Goal: Task Accomplishment & Management: Complete application form

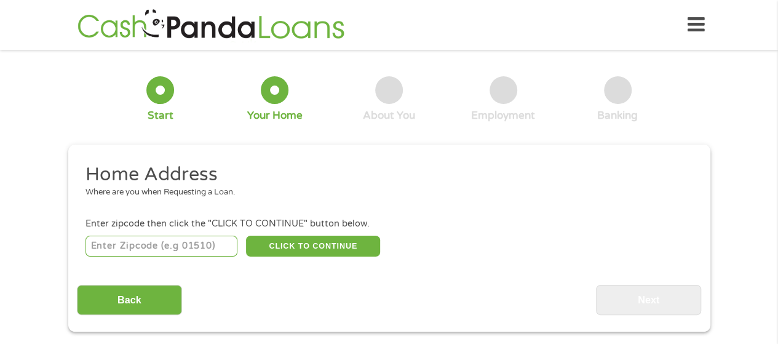
click at [185, 242] on input "number" at bounding box center [162, 246] width 152 height 21
type input "02062"
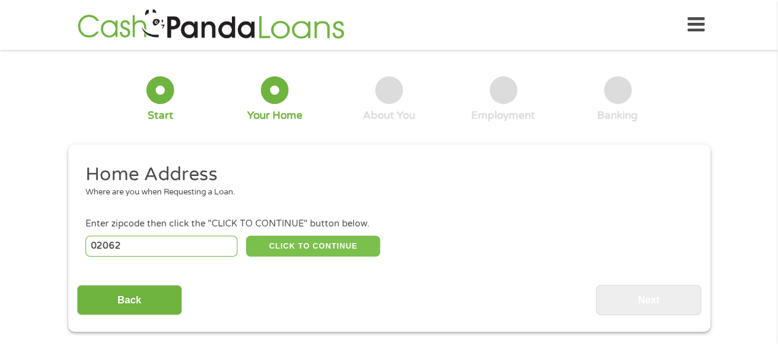
click at [334, 245] on button "CLICK TO CONTINUE" at bounding box center [313, 246] width 134 height 21
type input "02062"
type input "[PERSON_NAME]"
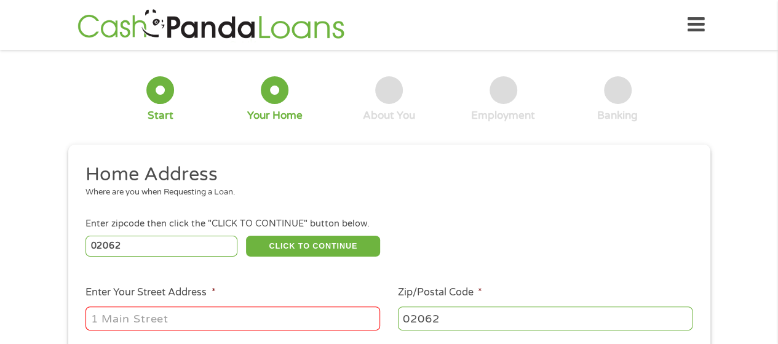
click at [270, 317] on input "Enter Your Street Address *" at bounding box center [233, 317] width 295 height 23
type input "[STREET_ADDRESS]"
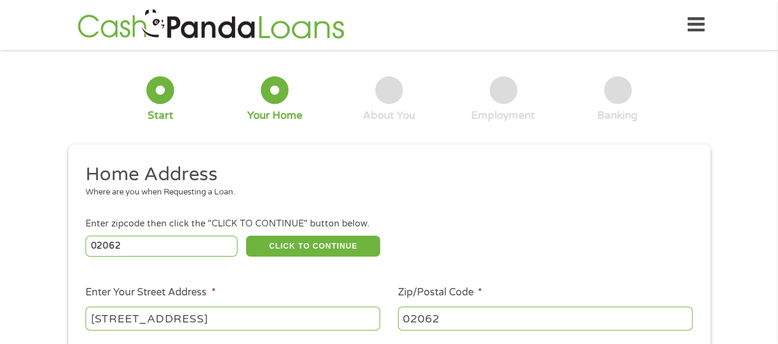
click at [4, 245] on div "1 Start 2 Your Home 3 About You 4 Employment 5 Banking 6 This field is hidden w…" at bounding box center [389, 305] width 778 height 495
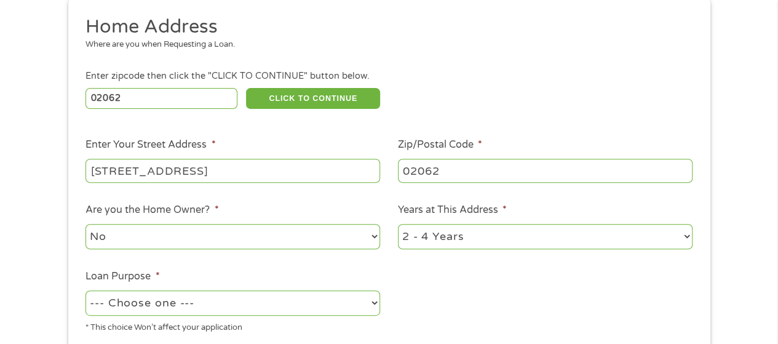
scroll to position [271, 0]
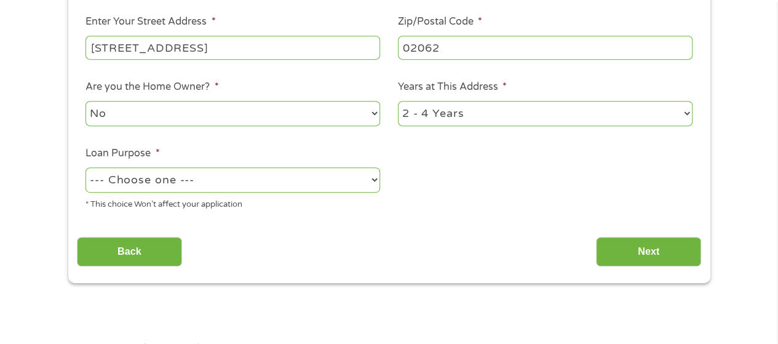
click at [340, 178] on select "--- Choose one --- Pay Bills Debt Consolidation Home Improvement Major Purchase…" at bounding box center [233, 179] width 295 height 25
select select "medicalexpenses"
click at [86, 168] on select "--- Choose one --- Pay Bills Debt Consolidation Home Improvement Major Purchase…" at bounding box center [233, 179] width 295 height 25
click at [641, 258] on input "Next" at bounding box center [648, 252] width 105 height 30
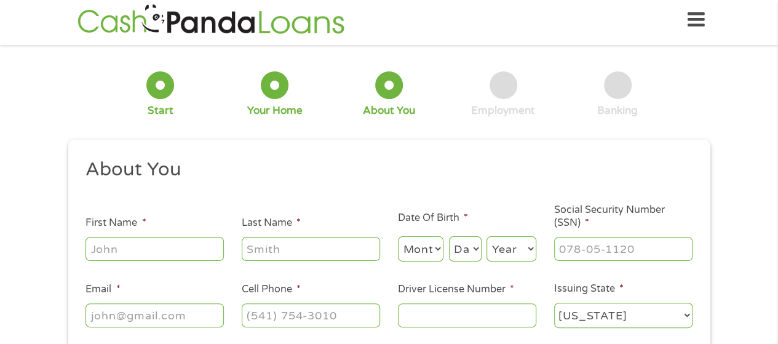
scroll to position [0, 0]
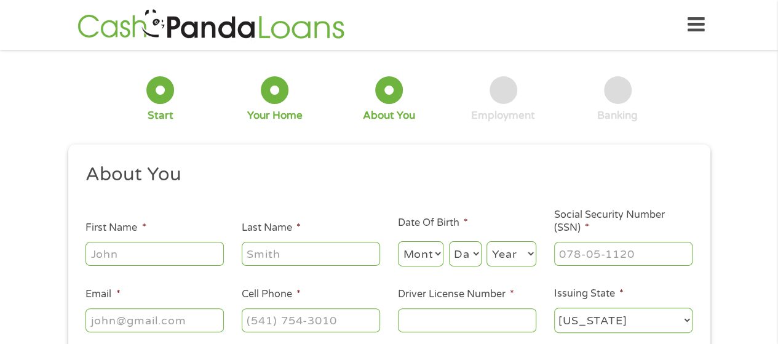
click at [134, 252] on input "First Name *" at bounding box center [155, 253] width 138 height 23
type input "[PERSON_NAME]"
type input "[EMAIL_ADDRESS][DOMAIN_NAME]"
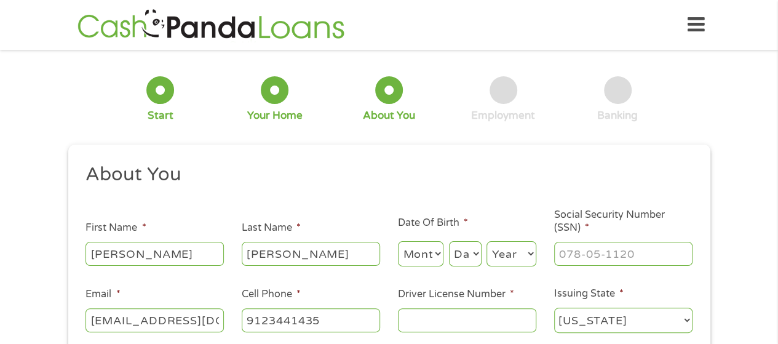
type input "[PHONE_NUMBER]"
click at [442, 318] on input "Driver License Number *" at bounding box center [467, 319] width 138 height 23
type input "s32017902"
click at [38, 257] on div "1 Start 2 Your Home 3 About You 4 Employment 5 Banking 6 This field is hidden w…" at bounding box center [389, 232] width 778 height 348
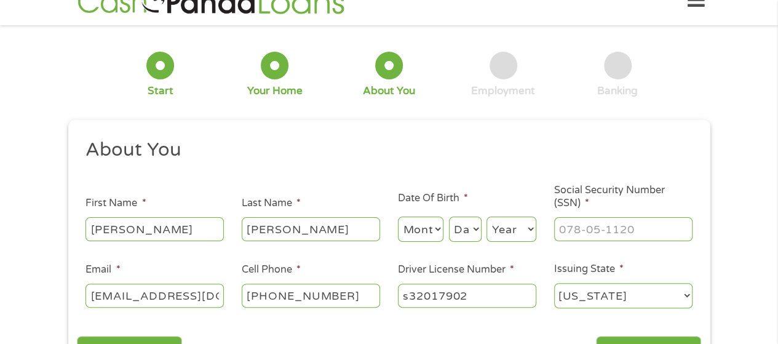
scroll to position [98, 0]
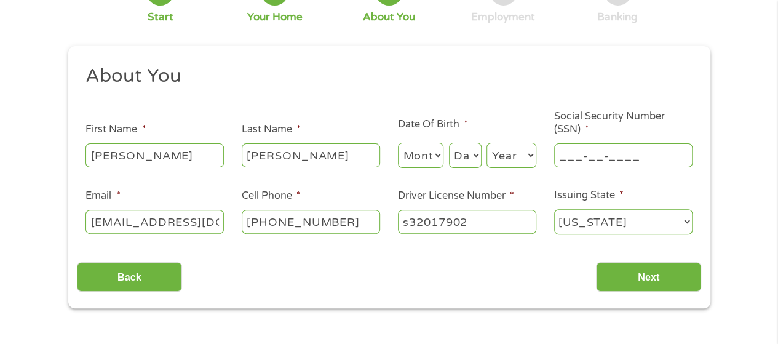
click at [586, 154] on input "___-__-____" at bounding box center [623, 154] width 138 height 23
type input "013-64-3117"
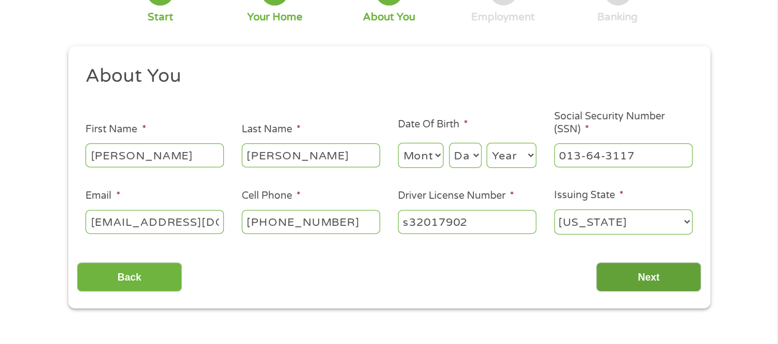
click at [651, 274] on input "Next" at bounding box center [648, 277] width 105 height 30
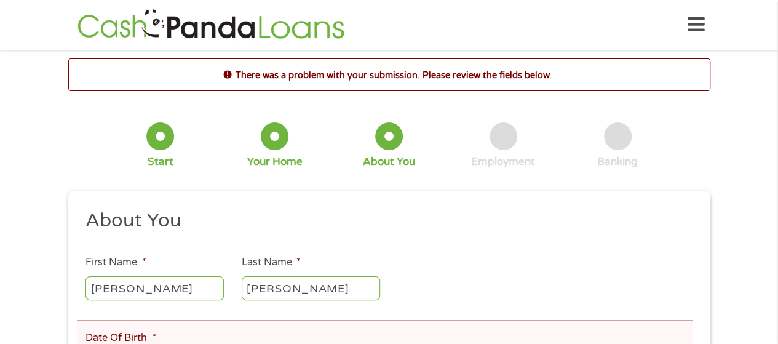
scroll to position [0, 0]
click at [431, 157] on div "3 About You" at bounding box center [389, 145] width 114 height 46
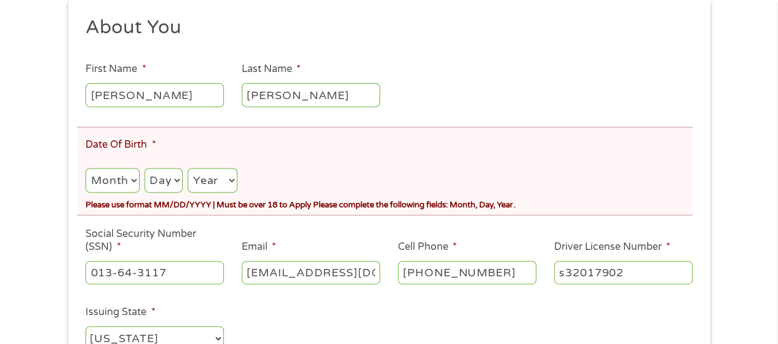
scroll to position [246, 0]
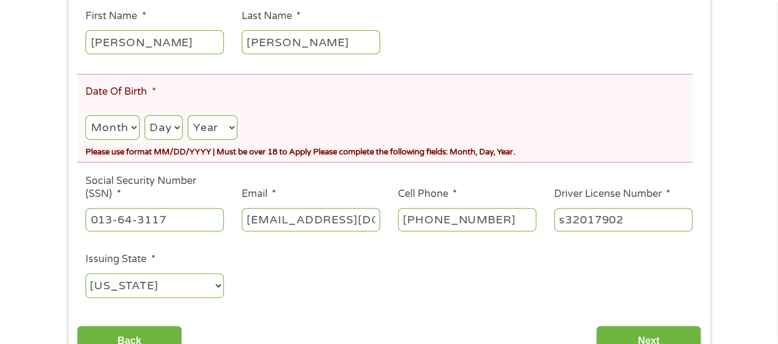
click at [124, 127] on select "Month 1 2 3 4 5 6 7 8 9 10 11 12" at bounding box center [113, 127] width 54 height 25
select select "6"
click at [86, 115] on select "Month 1 2 3 4 5 6 7 8 9 10 11 12" at bounding box center [113, 127] width 54 height 25
click at [167, 130] on select "Day 1 2 3 4 5 6 7 8 9 10 11 12 13 14 15 16 17 18 19 20 21 22 23 24 25 26 27 28 …" at bounding box center [164, 127] width 38 height 25
select select "22"
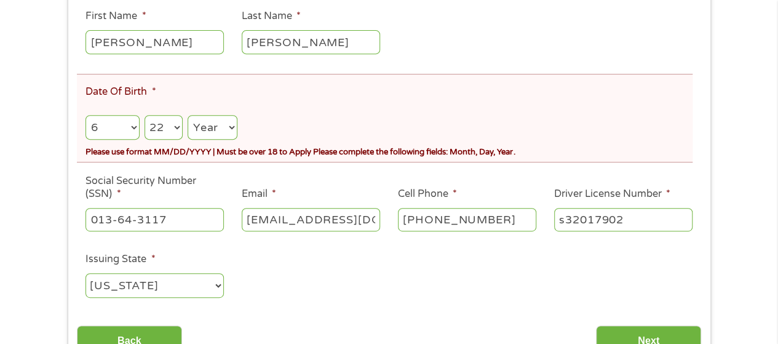
click at [201, 132] on select "Year [DATE] 2006 2005 2004 2003 2002 2001 2000 1999 1998 1997 1996 1995 1994 19…" at bounding box center [213, 127] width 50 height 25
select select "1977"
click at [1, 178] on div "There was a problem with your submission. Please review the fields below. 1 Sta…" at bounding box center [389, 91] width 778 height 559
click at [639, 340] on input "Next" at bounding box center [648, 340] width 105 height 30
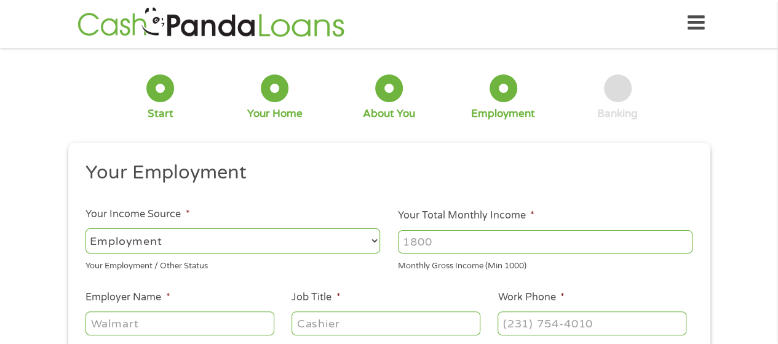
scroll to position [0, 0]
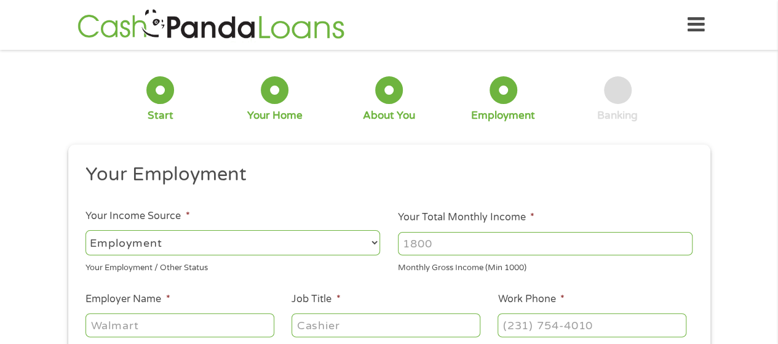
click at [441, 242] on input "Your Total Monthly Income *" at bounding box center [545, 243] width 295 height 23
type input "5500"
click at [142, 328] on input "Employer Name *" at bounding box center [180, 324] width 188 height 23
type input "[GEOGRAPHIC_DATA]"
click at [338, 332] on input "Job Title *" at bounding box center [386, 324] width 188 height 23
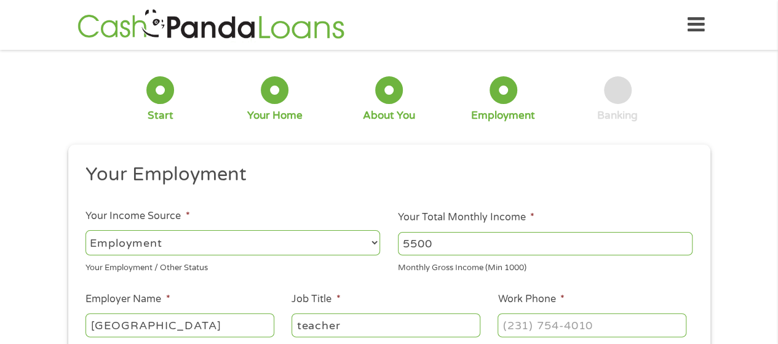
type input "teacher"
click at [535, 325] on input "(___) ___-____" at bounding box center [592, 324] width 188 height 23
type input "[PHONE_NUMBER]"
click at [33, 273] on div "1 Start 2 Your Home 3 About You 4 Employment 5 Banking 6 This field is hidden w…" at bounding box center [389, 300] width 778 height 485
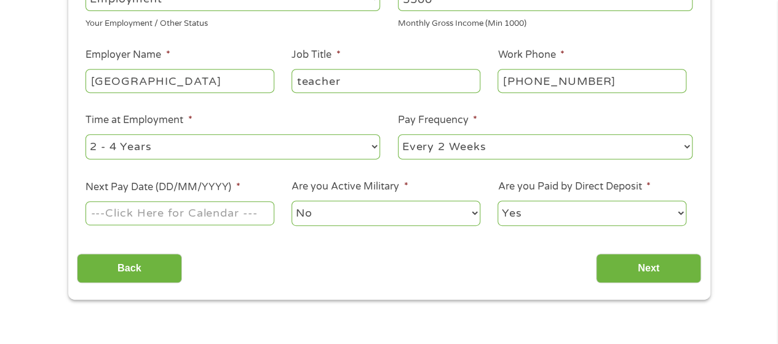
scroll to position [246, 0]
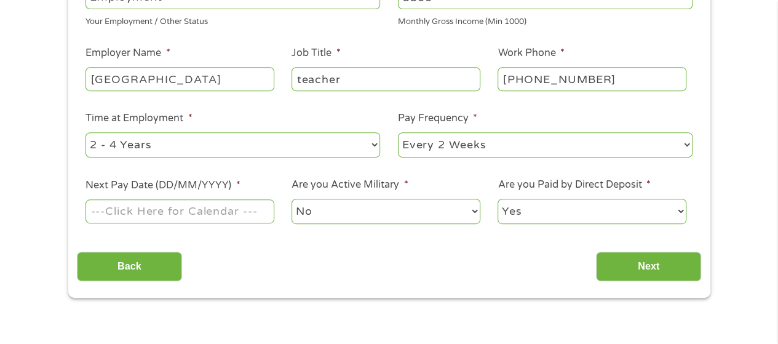
click at [348, 148] on select "--- Choose one --- 1 Year or less 1 - 2 Years 2 - 4 Years Over 4 Years" at bounding box center [233, 144] width 295 height 25
select select "60months"
click at [86, 132] on select "--- Choose one --- 1 Year or less 1 - 2 Years 2 - 4 Years Over 4 Years" at bounding box center [233, 144] width 295 height 25
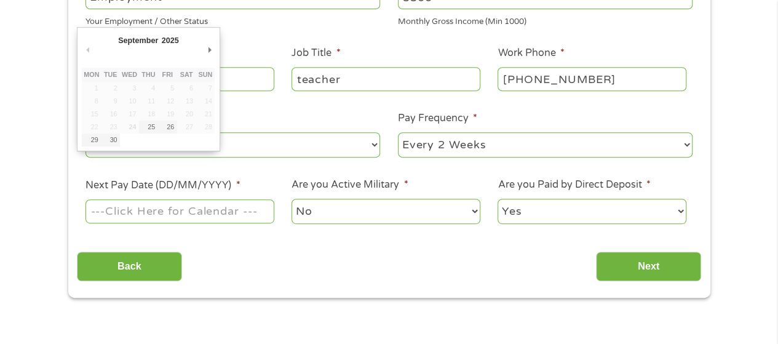
click at [208, 216] on input "Next Pay Date (DD/MM/YYYY) *" at bounding box center [180, 210] width 188 height 23
type input "[DATE]"
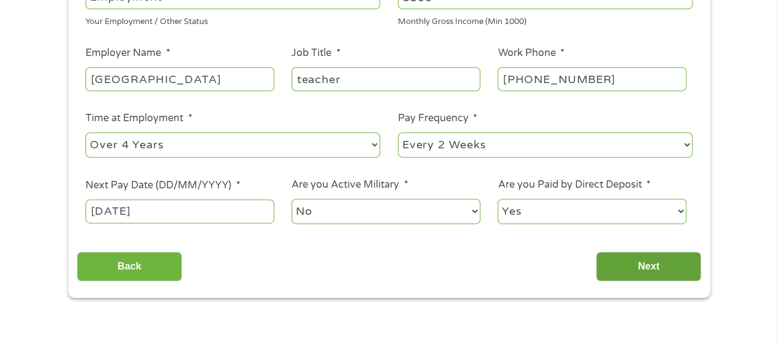
click at [649, 263] on input "Next" at bounding box center [648, 267] width 105 height 30
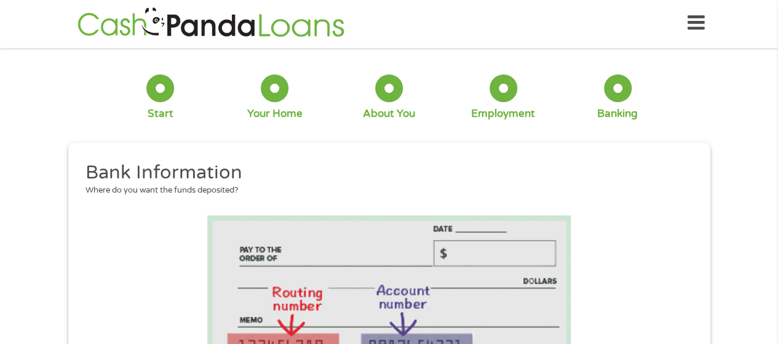
scroll to position [0, 0]
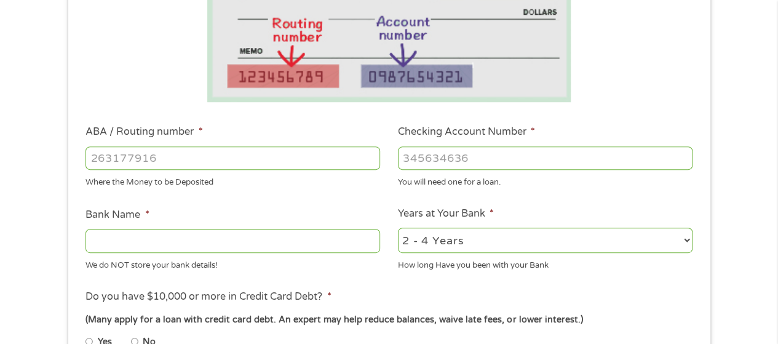
scroll to position [295, 0]
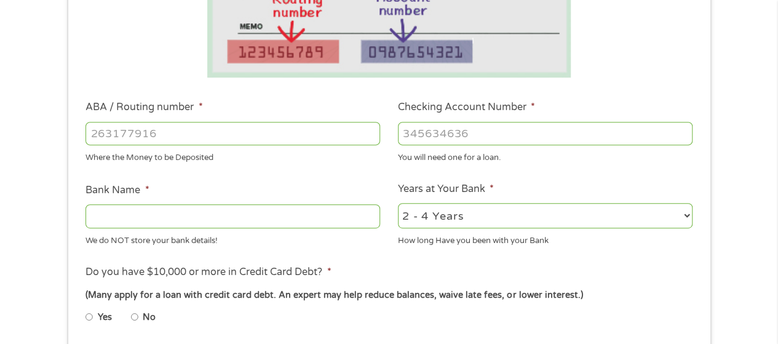
click at [179, 137] on input "ABA / Routing number *" at bounding box center [233, 133] width 295 height 23
type input "211381754"
type input "MASS INST OF TECH FED C U"
type input "211381754"
click at [445, 130] on input "Checking Account Number *" at bounding box center [545, 133] width 295 height 23
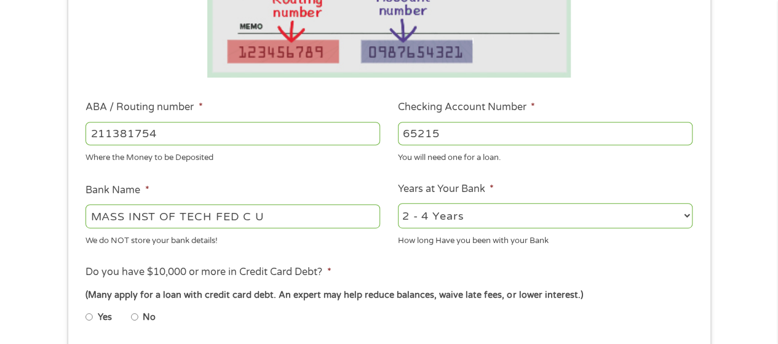
type input "65215"
click at [668, 216] on select "2 - 4 Years 6 - 12 Months 1 - 2 Years Over 4 Years" at bounding box center [545, 215] width 295 height 25
select select "60months"
click at [398, 204] on select "2 - 4 Years 6 - 12 Months 1 - 2 Years Over 4 Years" at bounding box center [545, 215] width 295 height 25
click at [138, 317] on input "No" at bounding box center [134, 317] width 7 height 20
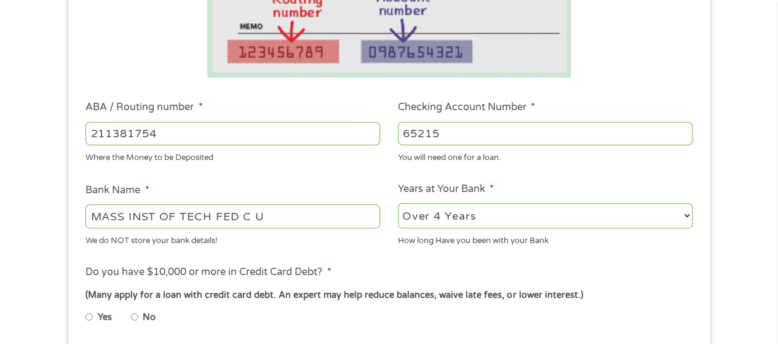
radio input "true"
click at [1, 279] on div "1 Start 2 Your Home 3 About You 4 Employment 5 Banking 6 This field is hidden w…" at bounding box center [389, 153] width 778 height 780
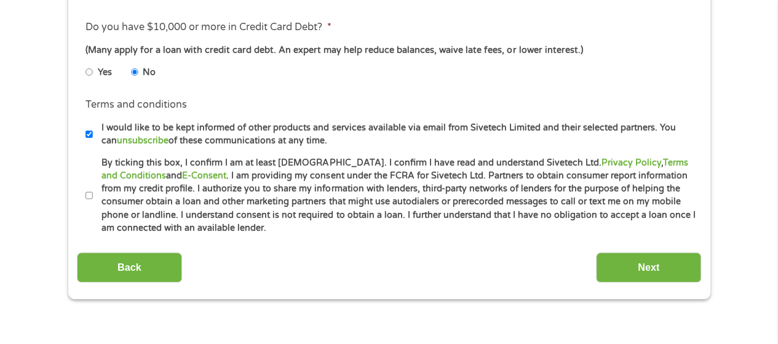
scroll to position [541, 0]
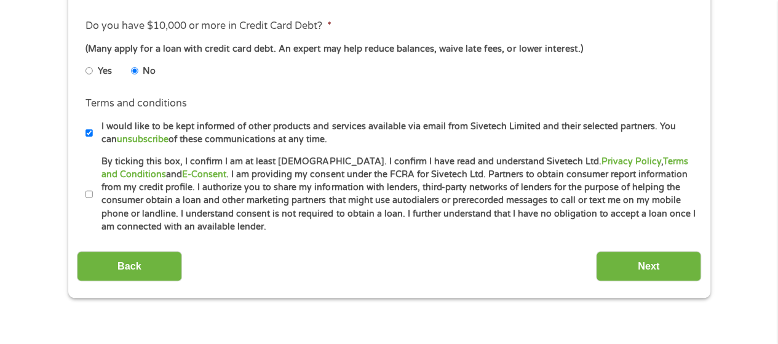
click at [88, 130] on input "I would like to be kept informed of other products and services available via e…" at bounding box center [89, 133] width 7 height 20
checkbox input "false"
click at [87, 193] on input "By ticking this box, I confirm I am at least [DEMOGRAPHIC_DATA]. I confirm I ha…" at bounding box center [89, 195] width 7 height 20
checkbox input "true"
click at [618, 263] on input "Next" at bounding box center [648, 266] width 105 height 30
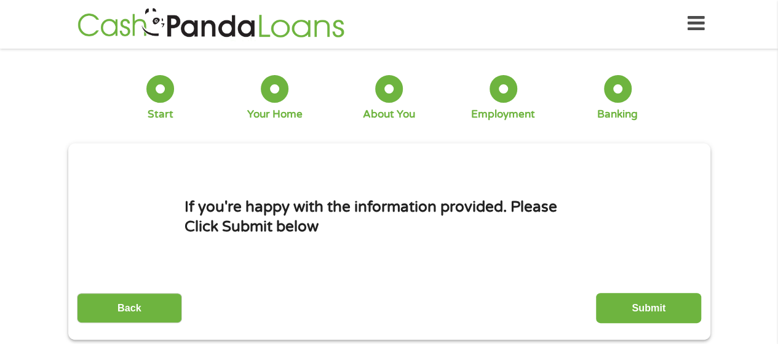
scroll to position [0, 0]
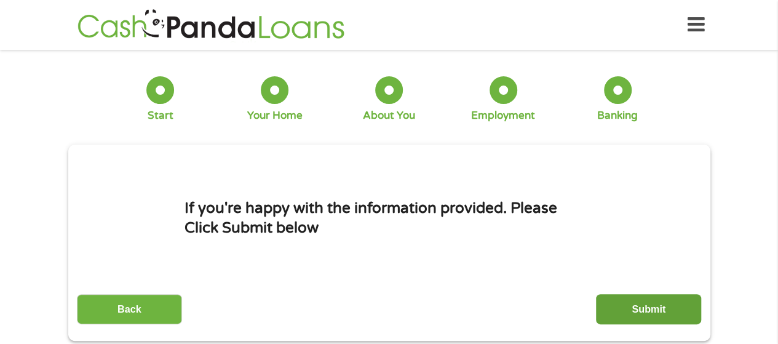
click at [660, 305] on input "Submit" at bounding box center [648, 309] width 105 height 30
